Goal: Transaction & Acquisition: Purchase product/service

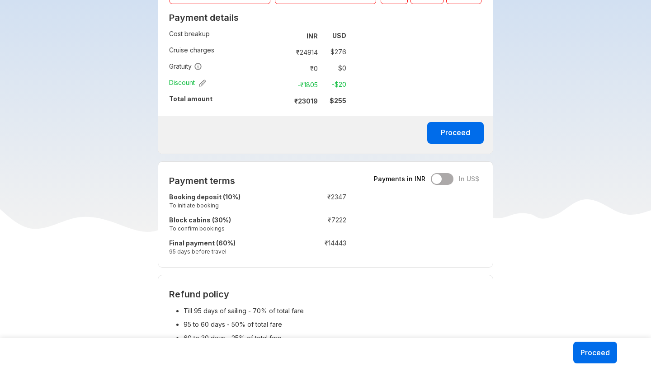
scroll to position [554, 0]
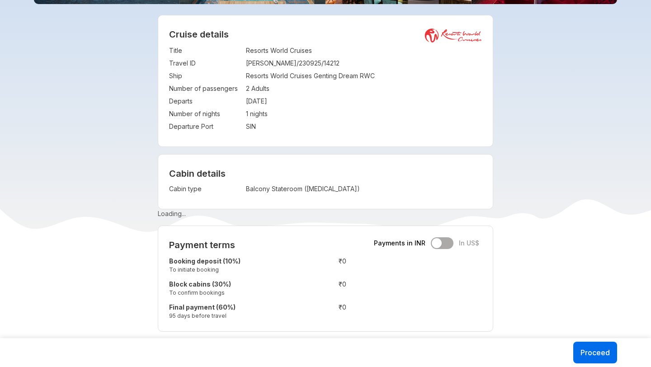
scroll to position [162, 0]
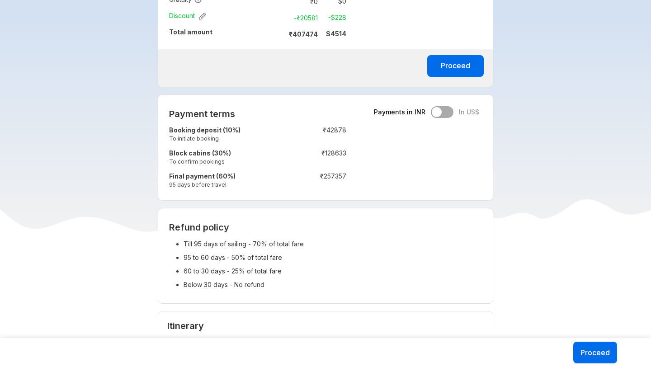
scroll to position [628, 0]
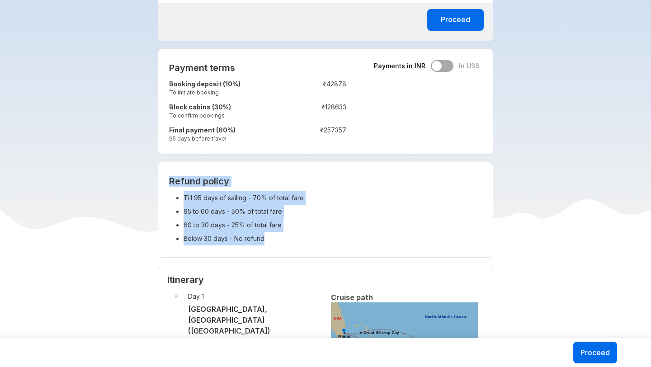
drag, startPoint x: 168, startPoint y: 174, endPoint x: 284, endPoint y: 229, distance: 128.3
click at [284, 229] on div "Refund policy Till 95 days of sailing - 70% of total fare 95 to 60 days - 50% o…" at bounding box center [325, 209] width 335 height 95
copy div "Refund policy Till 95 days of sailing - 70% of total fare 95 to 60 days - 50% o…"
